Goal: Communication & Community: Answer question/provide support

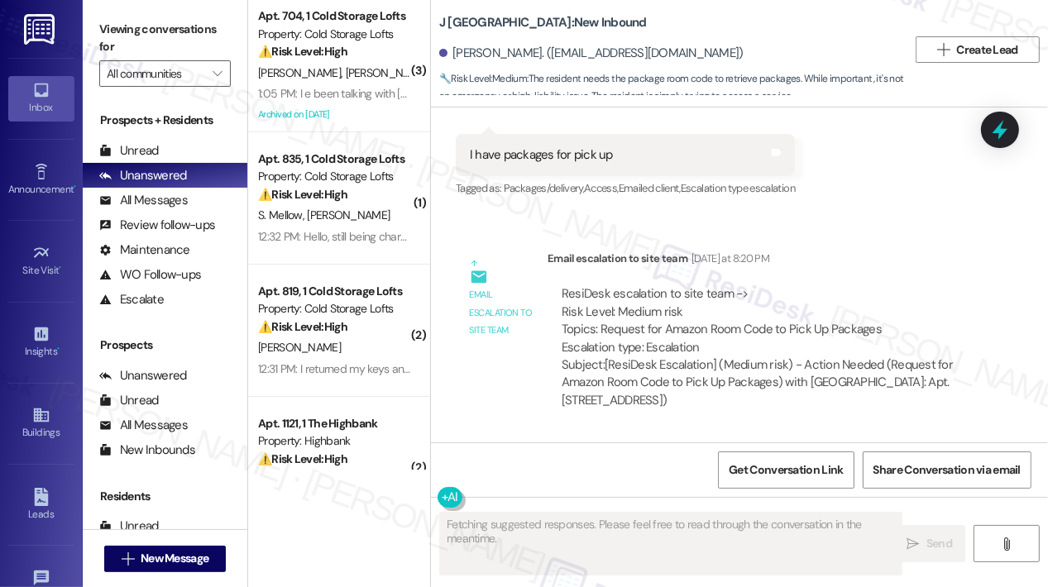
scroll to position [1007, 0]
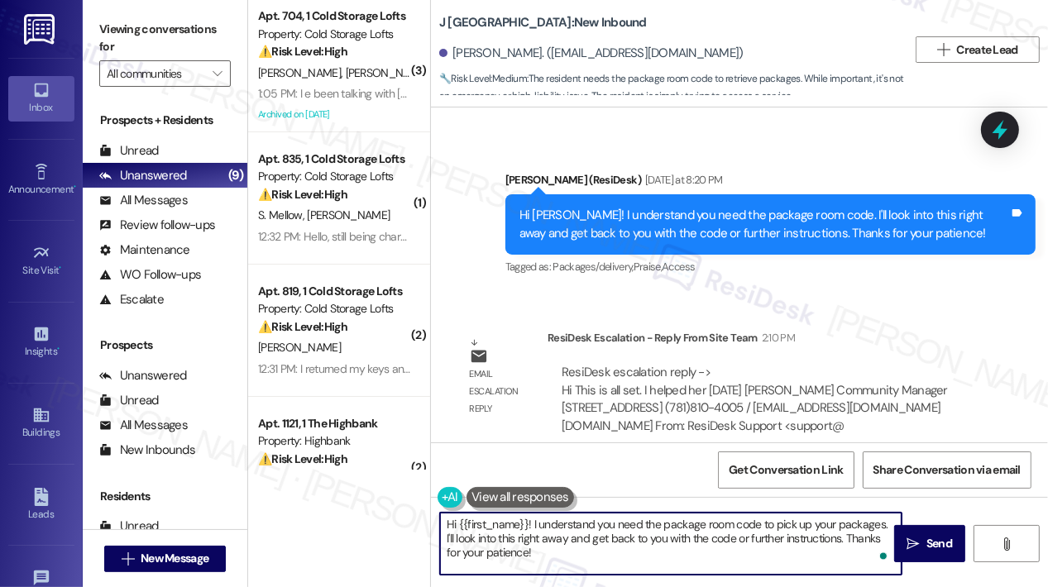
drag, startPoint x: 574, startPoint y: 565, endPoint x: 539, endPoint y: 529, distance: 49.7
click at [531, 521] on textarea "Hi {{first_name}}! I understand you need the package room code to pick up your …" at bounding box center [670, 544] width 461 height 62
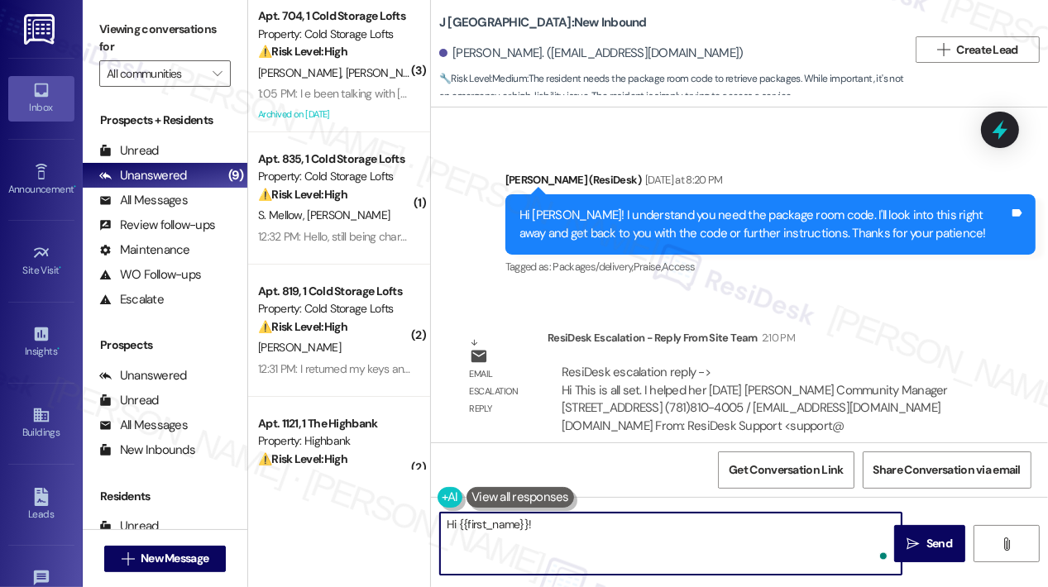
paste textarea "Hi! Just checking in—were you able to get assistance yesterday, and has the pac…"
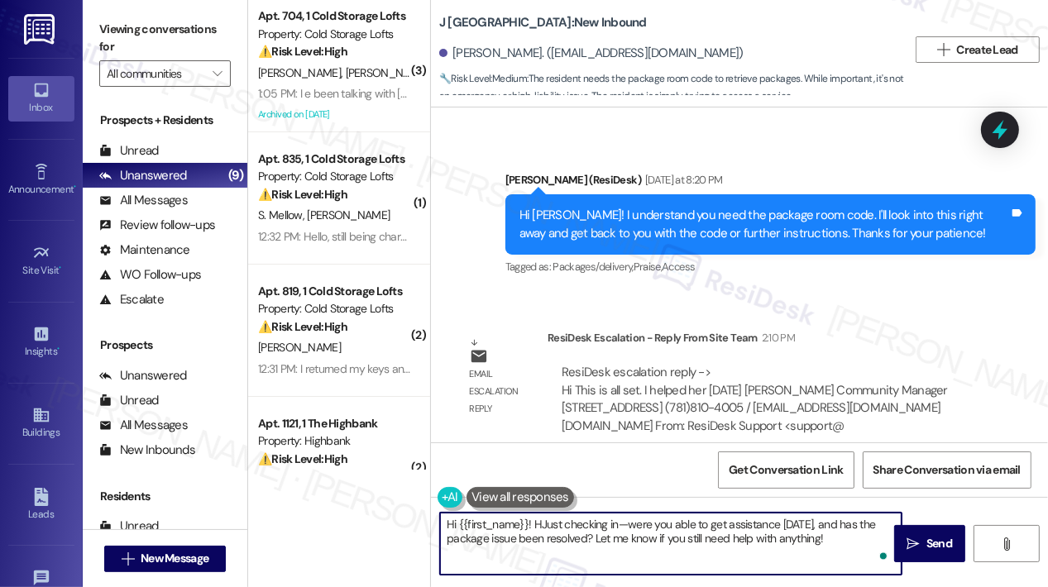
type textarea "Hi {{first_name}}! Just checking in—were you able to get assistance yesterday, …"
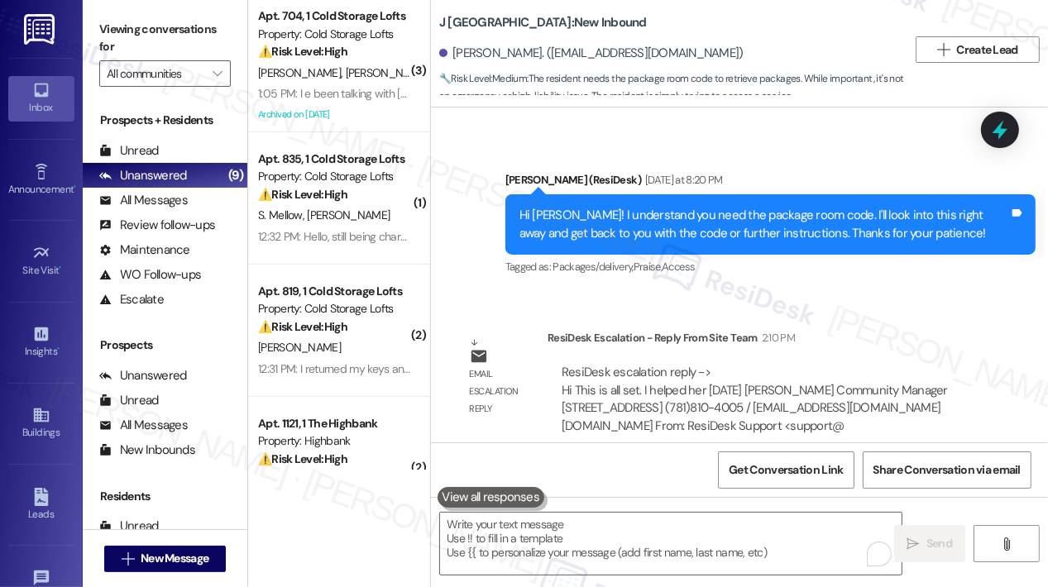
click at [806, 317] on div "Email escalation reply ResiDesk Escalation - Reply From Site Team 2:10 PM ResiD…" at bounding box center [720, 389] width 555 height 144
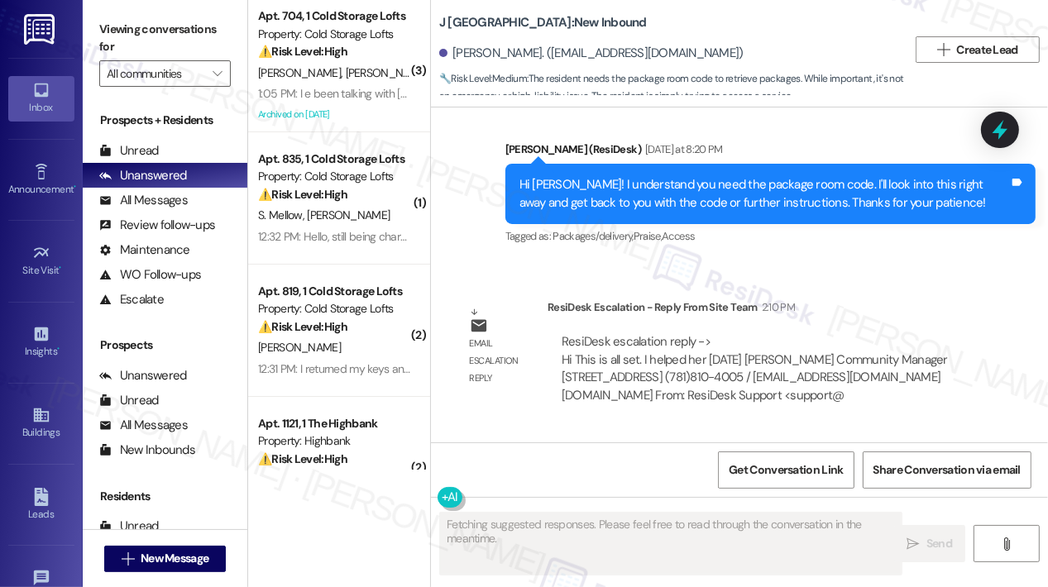
scroll to position [1164, 0]
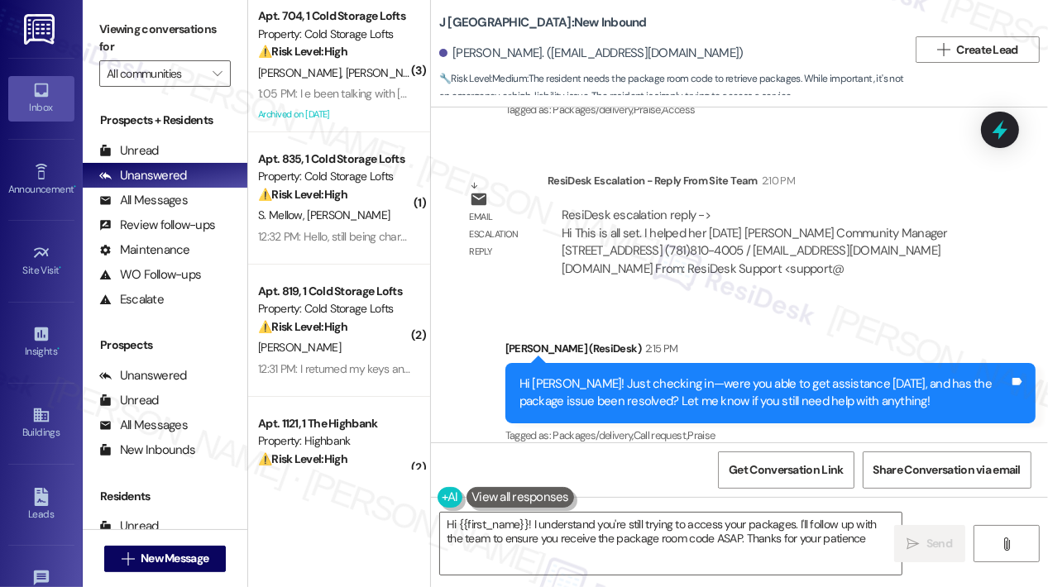
type textarea "Hi {{first_name}}! I understand you're still trying to access your packages. I'…"
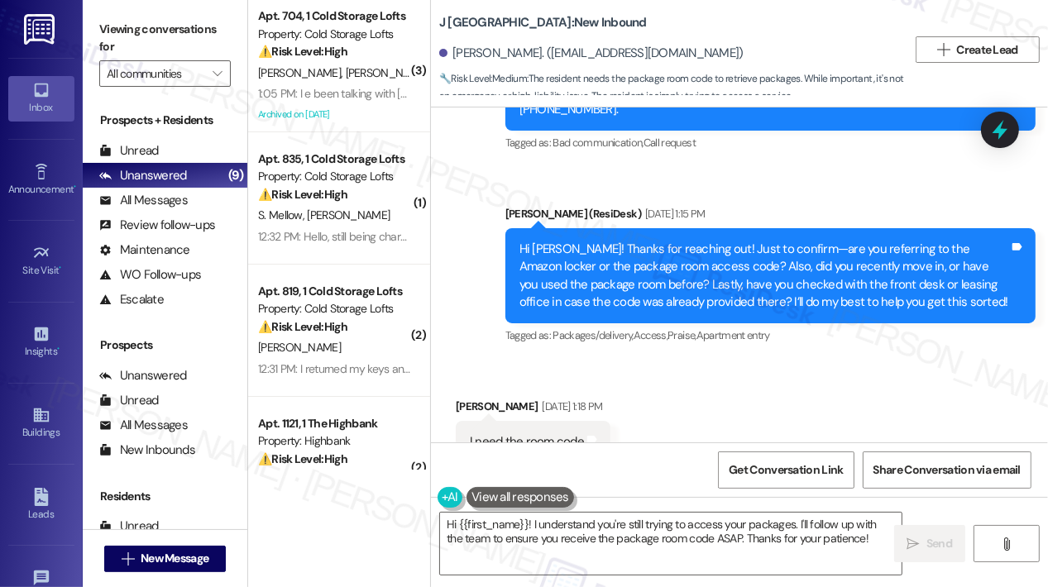
scroll to position [254, 0]
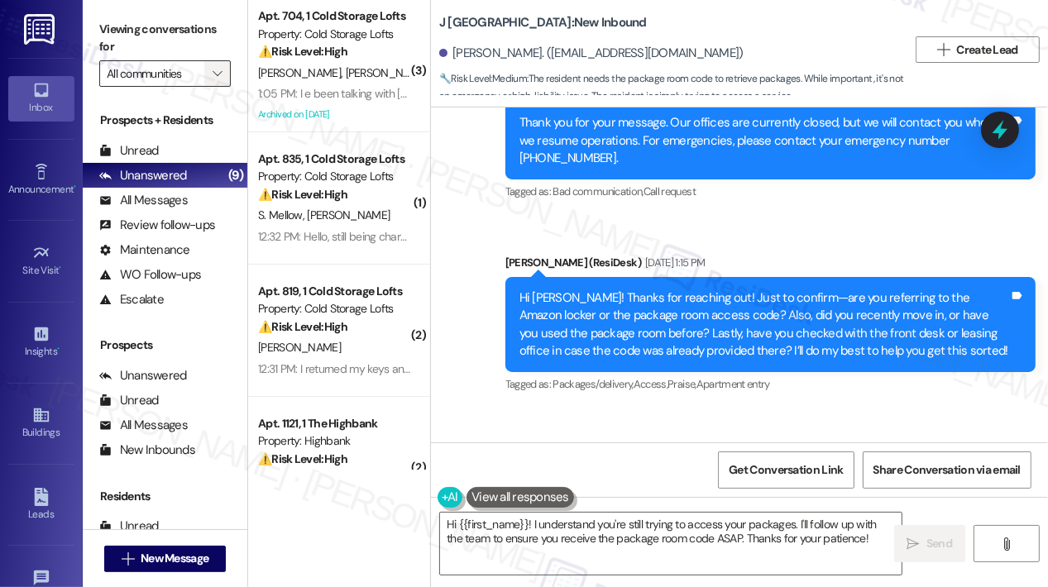
click at [220, 75] on icon "" at bounding box center [217, 73] width 9 height 13
